Goal: Use online tool/utility: Utilize a website feature to perform a specific function

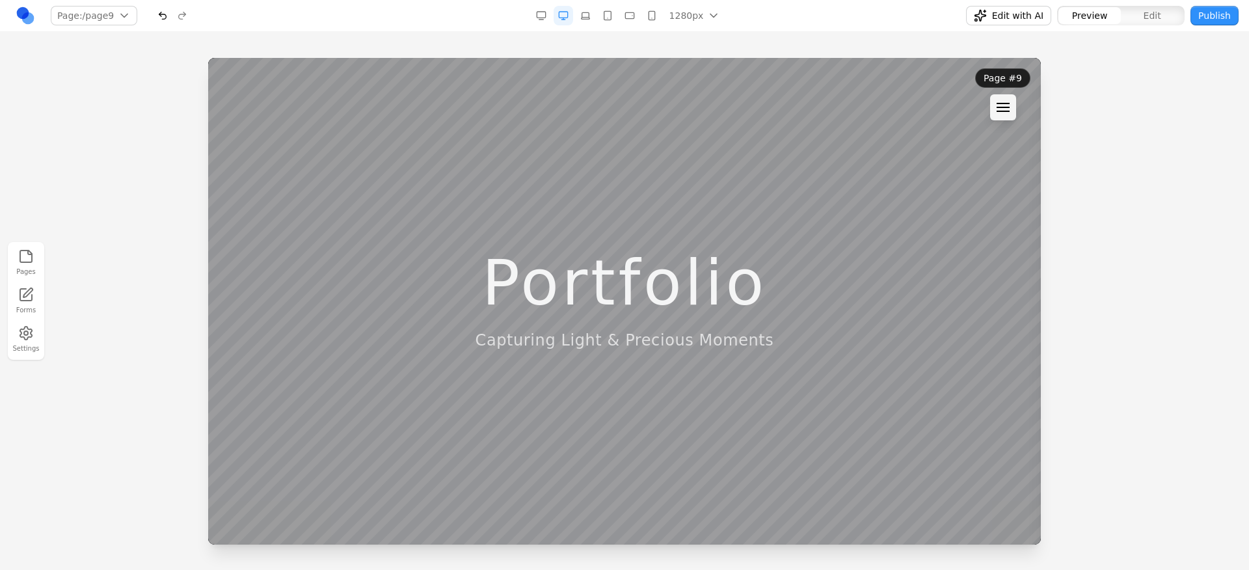
scroll to position [12811, 0]
click at [1015, 101] on button at bounding box center [1003, 107] width 26 height 26
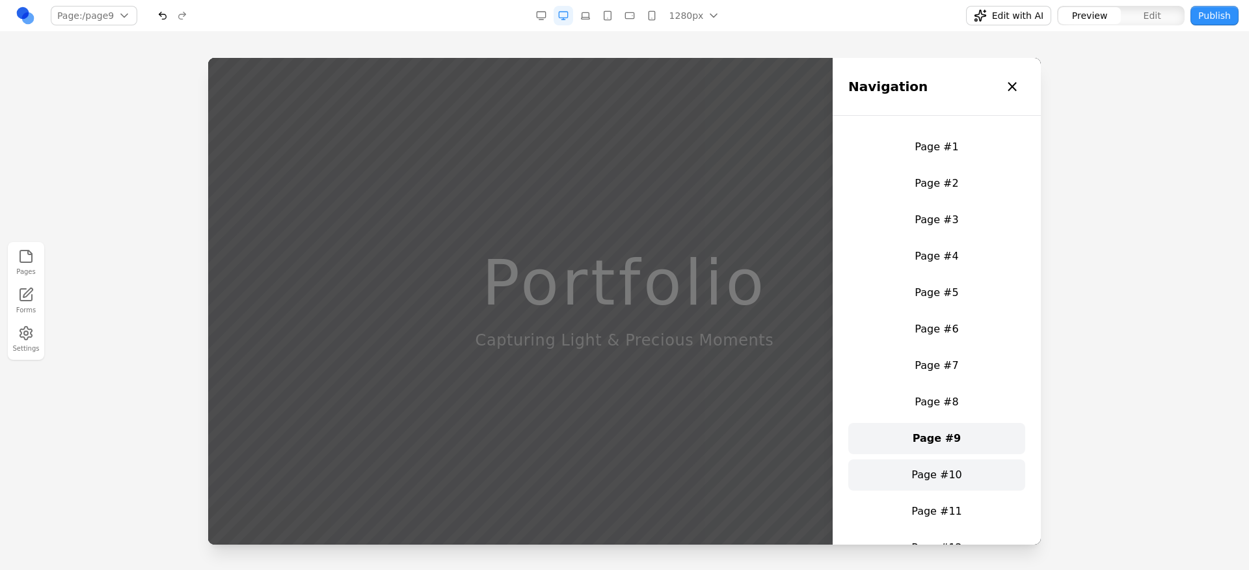
click at [951, 476] on link "Page #10" at bounding box center [936, 474] width 177 height 31
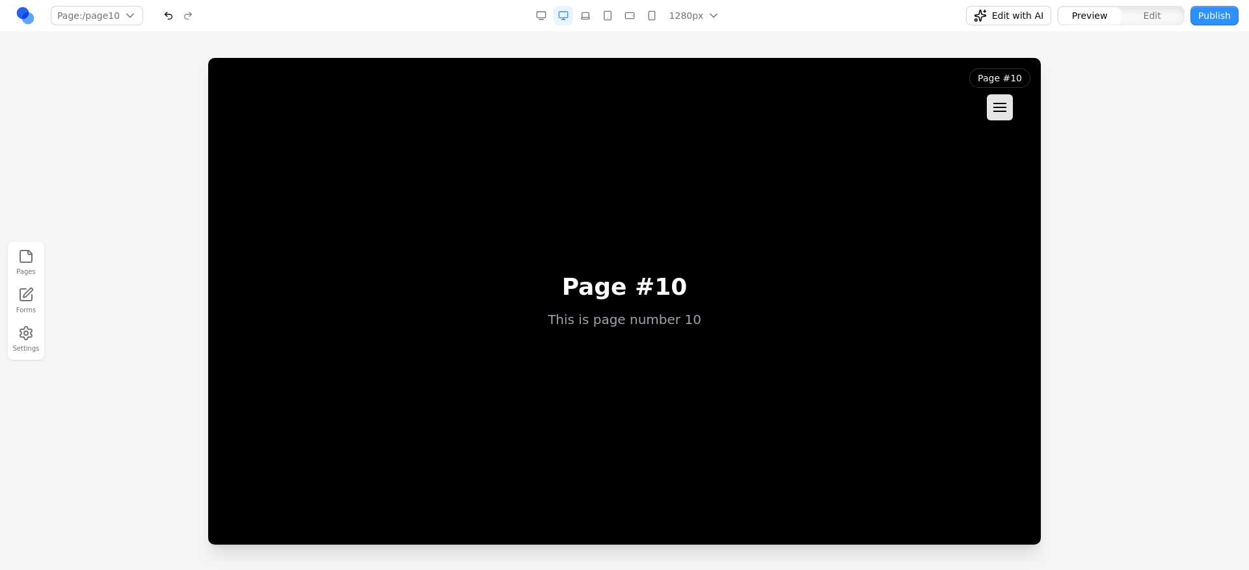
click at [1031, 14] on span "Edit with AI" at bounding box center [1017, 15] width 51 height 13
click at [1142, 505] on div at bounding box center [1124, 516] width 186 height 23
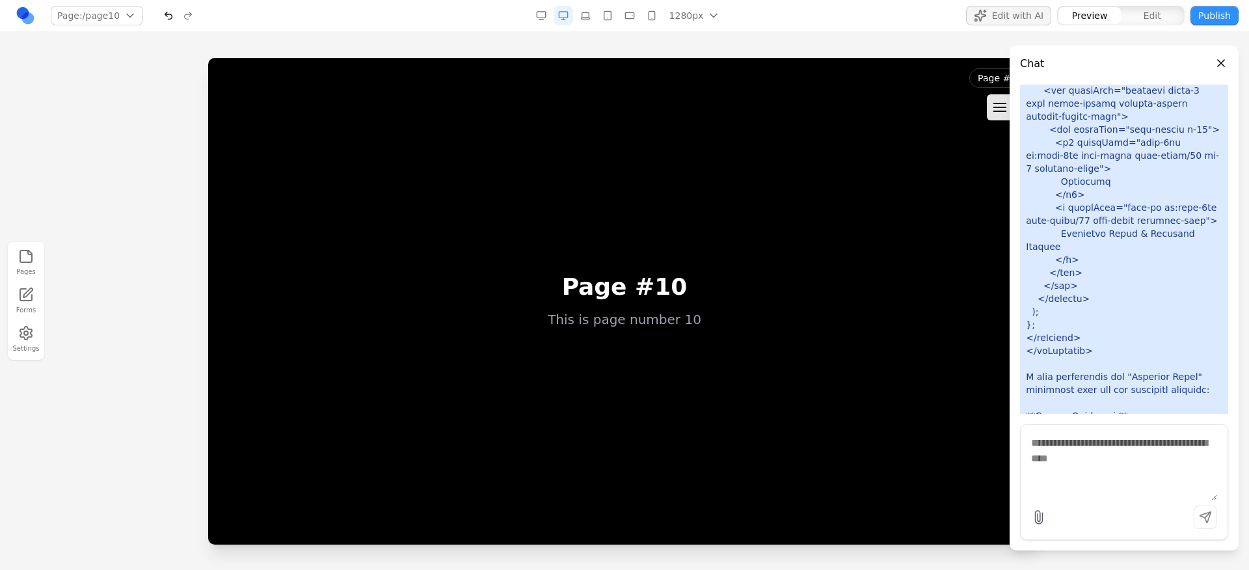
click at [1136, 468] on textarea at bounding box center [1124, 467] width 186 height 65
click at [1133, 465] on textarea at bounding box center [1124, 467] width 186 height 65
paste textarea "**********"
type textarea "**********"
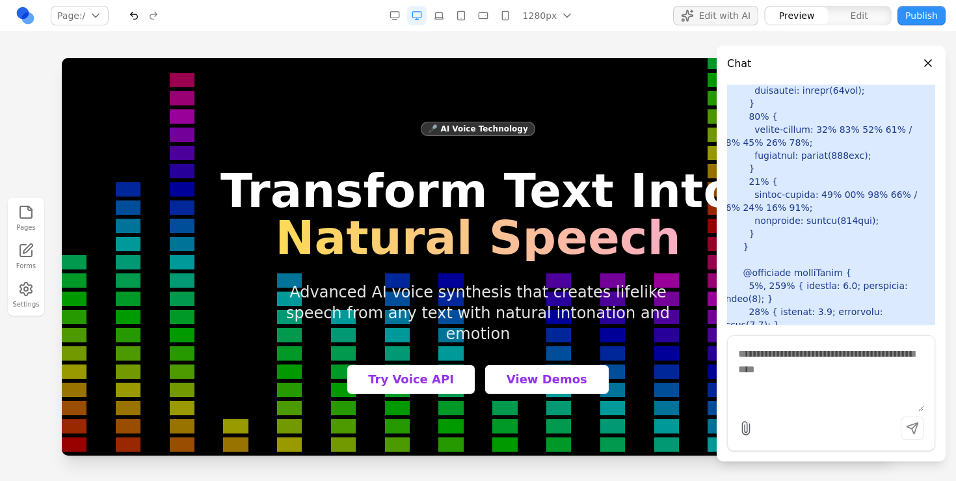
scroll to position [0, 0]
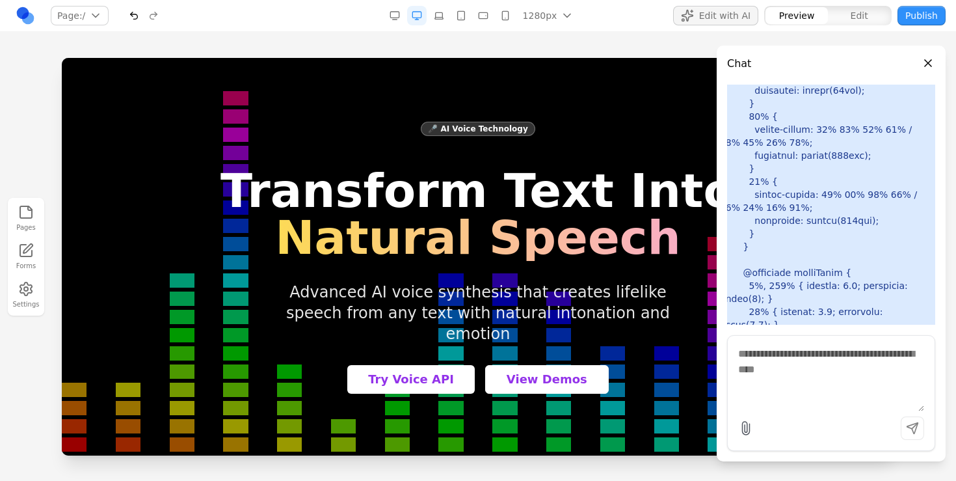
click at [935, 68] on header "Chat" at bounding box center [831, 59] width 229 height 26
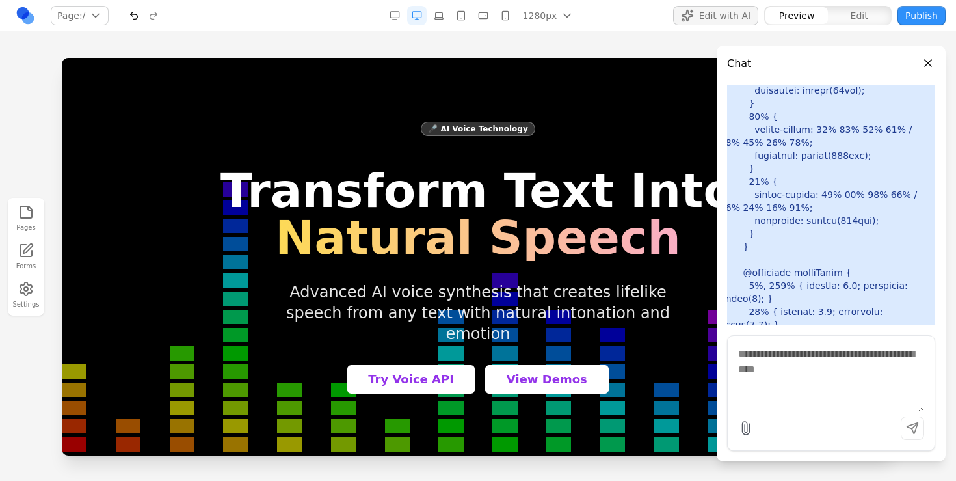
click at [934, 60] on button "Close panel" at bounding box center [928, 63] width 14 height 14
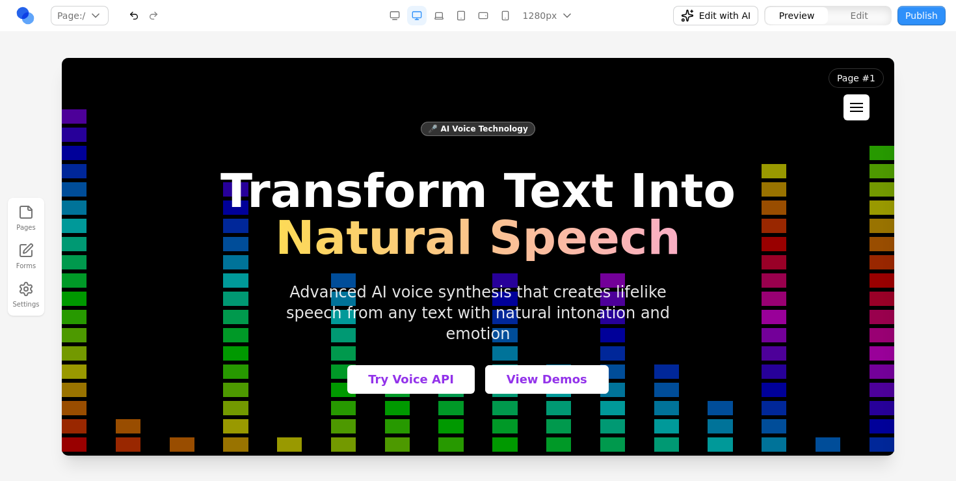
click at [855, 112] on div at bounding box center [856, 111] width 13 height 1
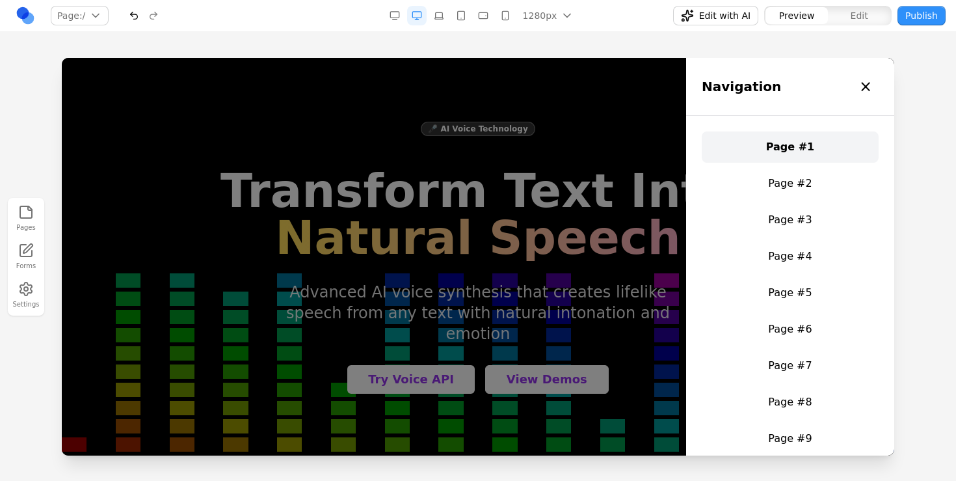
click at [612, 200] on div at bounding box center [478, 256] width 833 height 397
click at [612, 200] on h1 "Transform Text Into Natural Speech" at bounding box center [478, 214] width 515 height 94
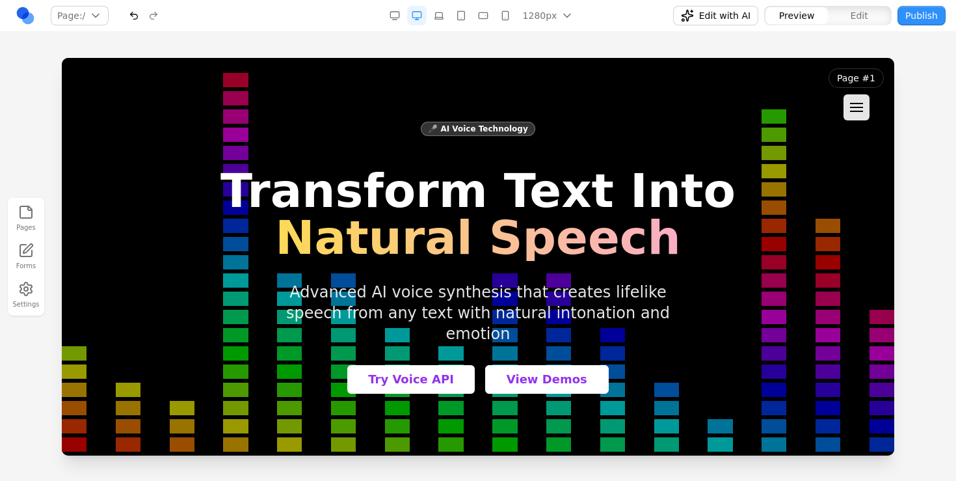
click at [711, 110] on div "🎤 AI Voice Technology Transform Text Into Natural Speech Advanced AI voice synt…" at bounding box center [478, 256] width 833 height 377
